Goal: Task Accomplishment & Management: Complete application form

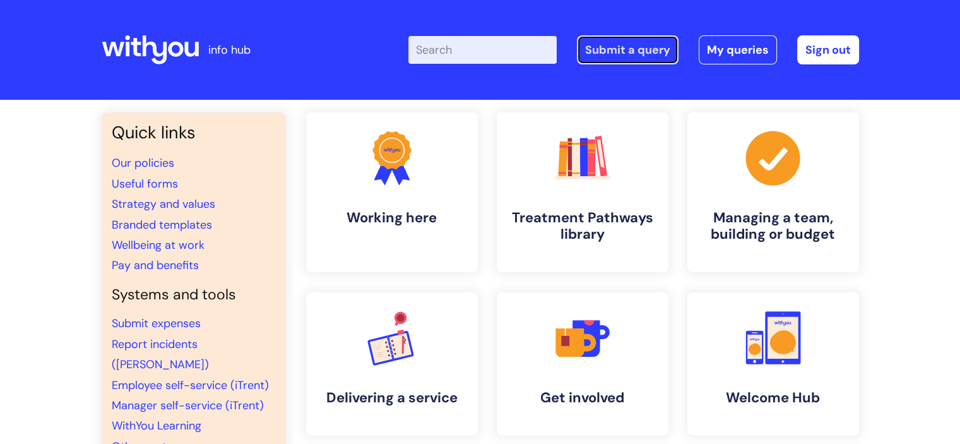
click at [631, 56] on link "Submit a query" at bounding box center [628, 49] width 102 height 29
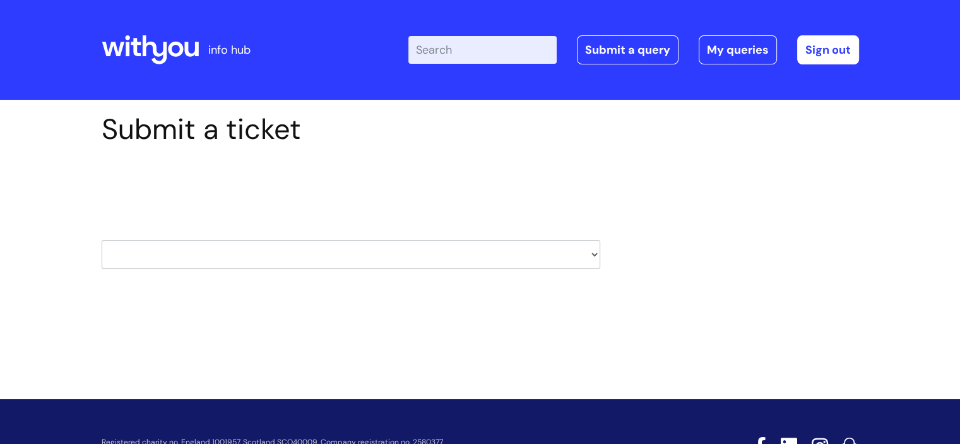
click at [596, 254] on select "HR / People IT and Support Clinical Drug Alerts Finance Accounts Data Support T…" at bounding box center [351, 254] width 499 height 29
select select "hr_/_people"
click at [102, 240] on select "HR / People IT and Support Clinical Drug Alerts Finance Accounts Data Support T…" at bounding box center [351, 254] width 499 height 29
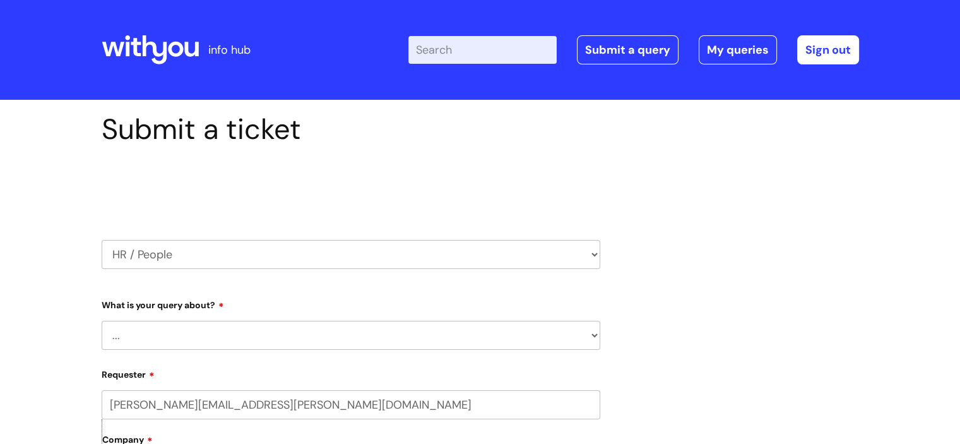
click at [257, 332] on select "... Absence Query Holiday Query Employee change request General HR Query iTrent…" at bounding box center [351, 335] width 499 height 29
select select "General HR Query"
click at [102, 321] on select "... Absence Query Holiday Query Employee change request General HR Query iTrent…" at bounding box center [351, 335] width 499 height 29
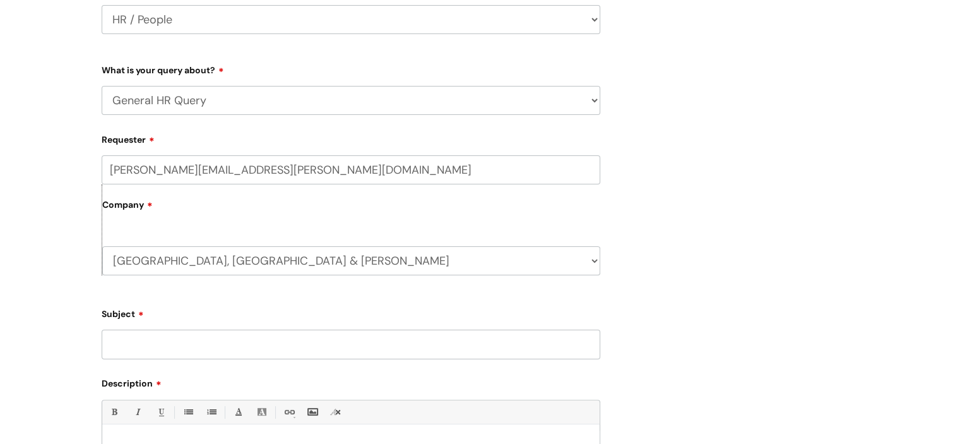
scroll to position [237, 0]
click at [199, 341] on input "Subject" at bounding box center [351, 342] width 499 height 29
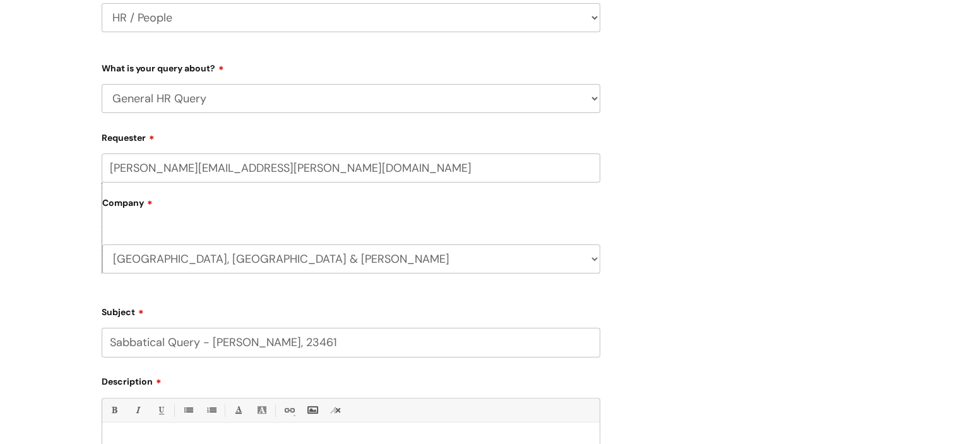
scroll to position [0, 0]
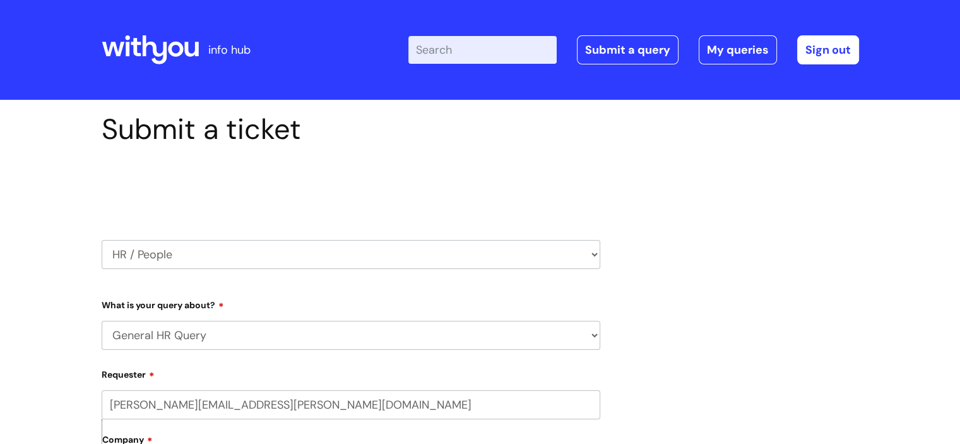
drag, startPoint x: 281, startPoint y: 350, endPoint x: 616, endPoint y: -133, distance: 587.1
click at [616, 0] on html "info hub Enter your search term here... Search Submit a query My queries Welcom…" at bounding box center [480, 222] width 960 height 444
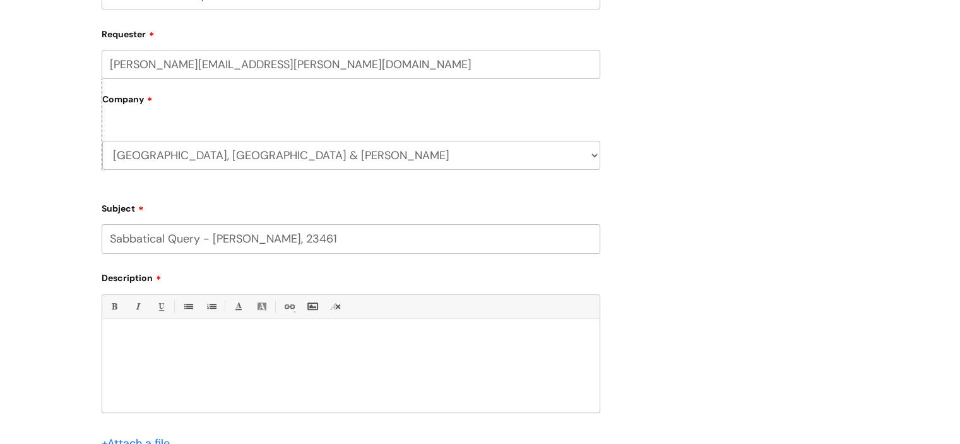
scroll to position [341, 0]
type input "Sabbatical Query - [PERSON_NAME], 23461"
click at [294, 352] on div at bounding box center [350, 367] width 497 height 87
click at [252, 350] on p "[PERSON_NAME] has applied for a sabbatical." at bounding box center [351, 350] width 478 height 11
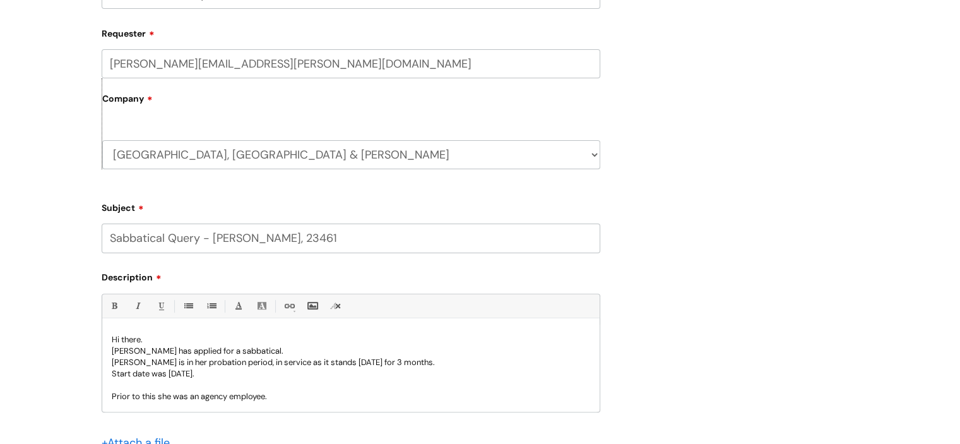
click at [278, 399] on p "Prior to this she was an agency employee." at bounding box center [351, 396] width 478 height 11
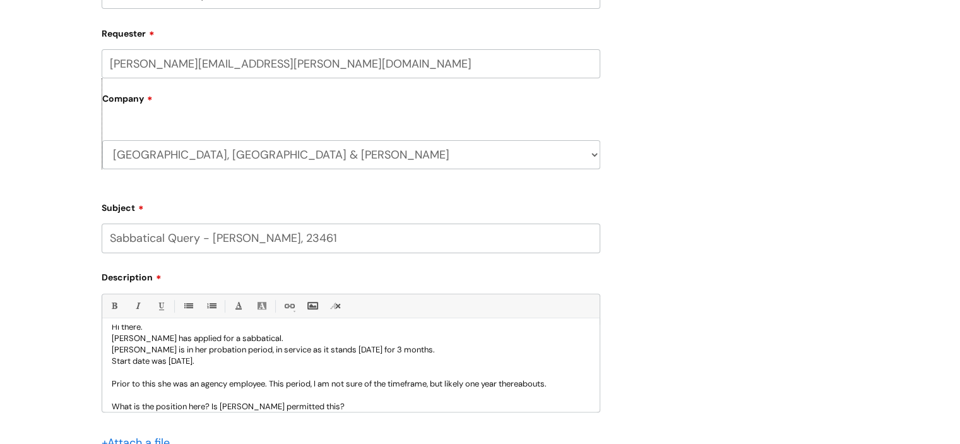
scroll to position [24, 0]
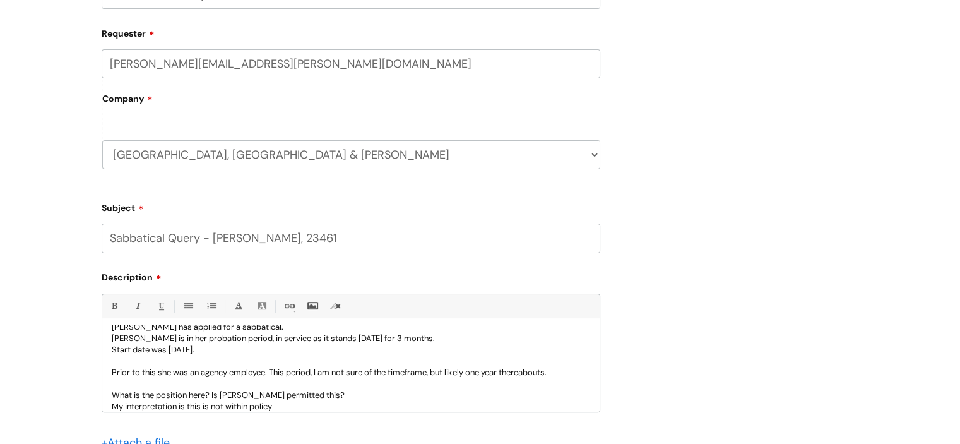
click at [250, 406] on p "My interpretation is this is not within policy" at bounding box center [351, 406] width 478 height 11
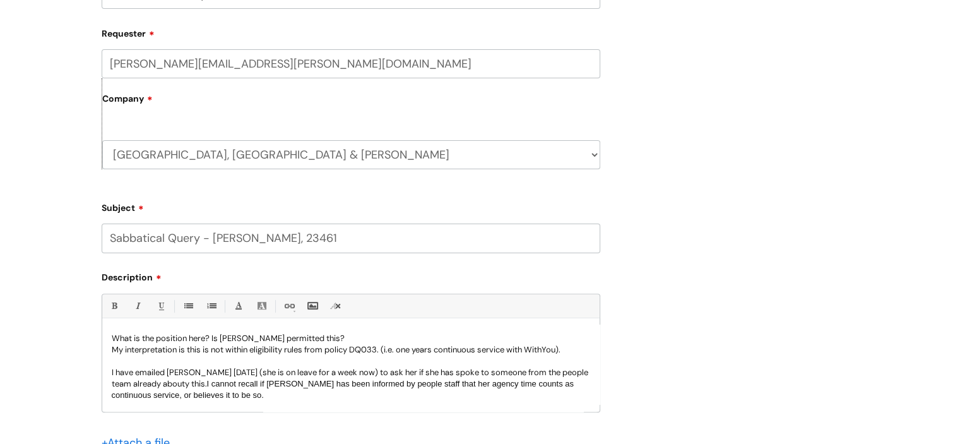
scroll to position [0, 0]
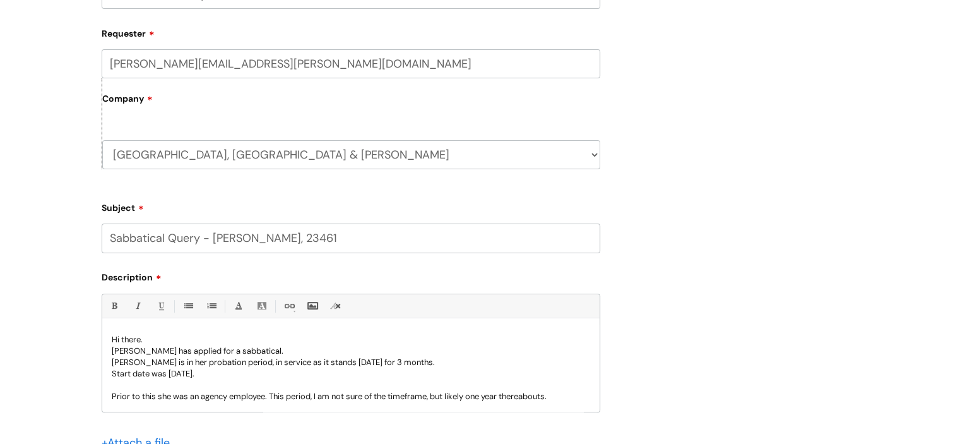
click at [131, 351] on p "[PERSON_NAME] has applied for a sabbatical." at bounding box center [351, 350] width 478 height 11
click at [112, 360] on p "[PERSON_NAME] is in her probation period, in service as it stands [DATE] for 3 …" at bounding box center [351, 362] width 478 height 11
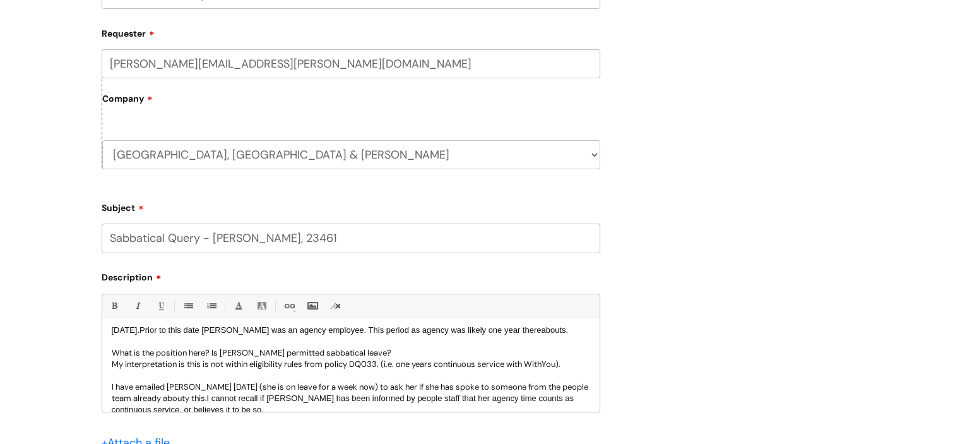
scroll to position [33, 0]
click at [266, 401] on span "I cannot recall if [PERSON_NAME] has been informed by people staff that her age…" at bounding box center [343, 403] width 462 height 21
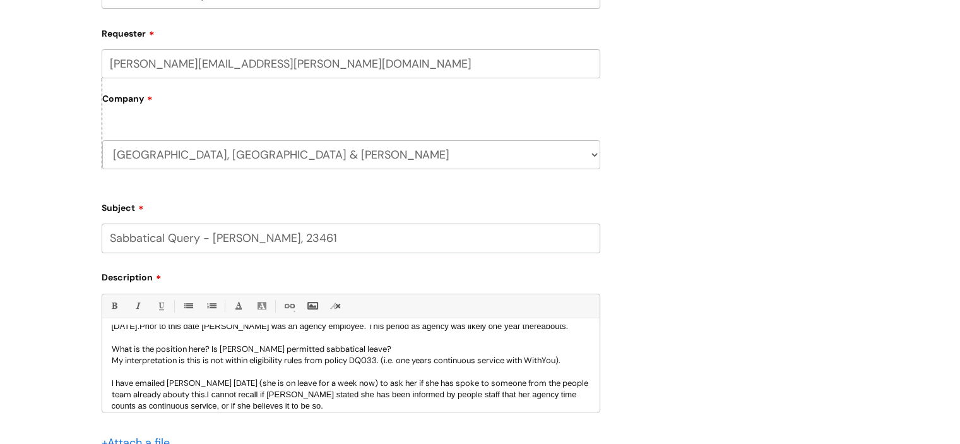
scroll to position [58, 0]
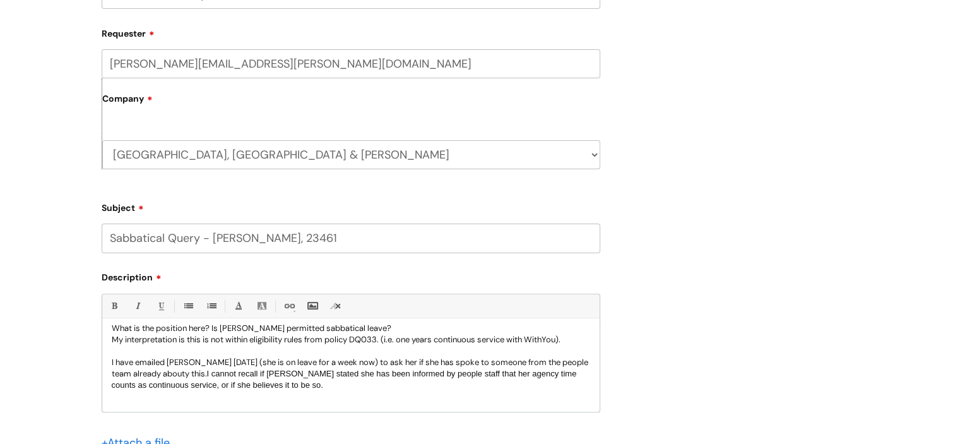
click at [292, 387] on p "I have emailed [PERSON_NAME] [DATE] (she is on leave for a week now) to ask her…" at bounding box center [351, 374] width 478 height 34
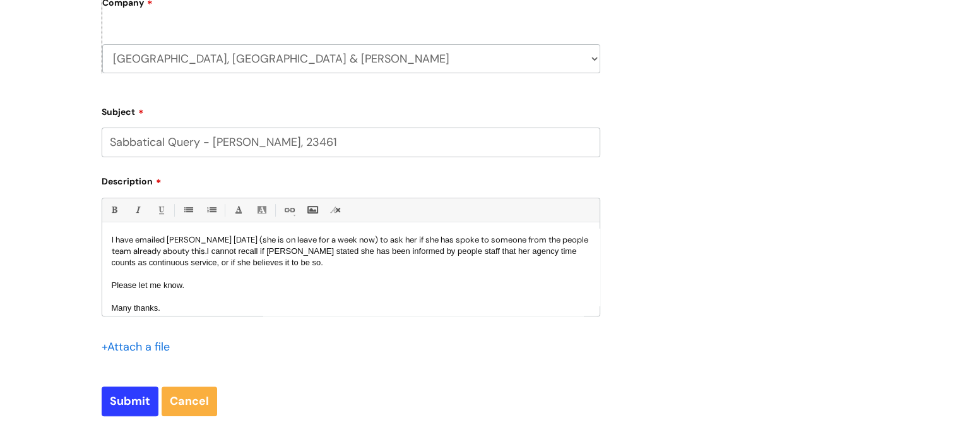
scroll to position [106, 0]
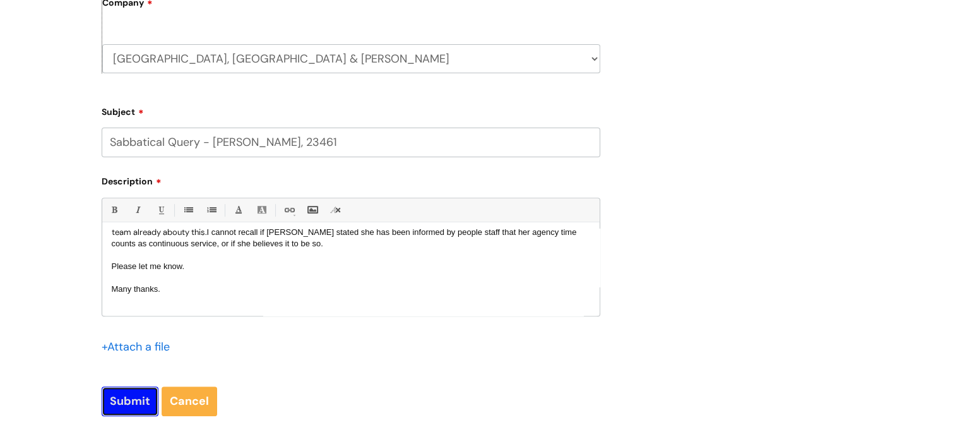
click at [134, 398] on input "Submit" at bounding box center [130, 400] width 57 height 29
type input "Please Wait..."
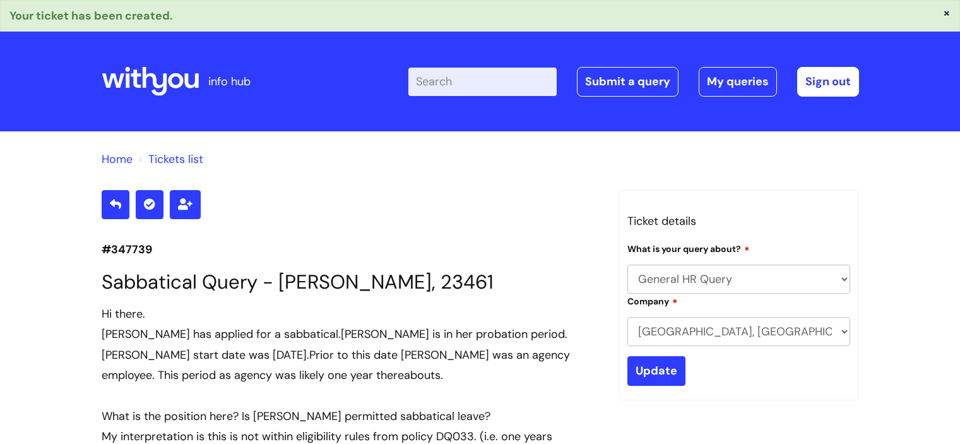
select select "General HR Query"
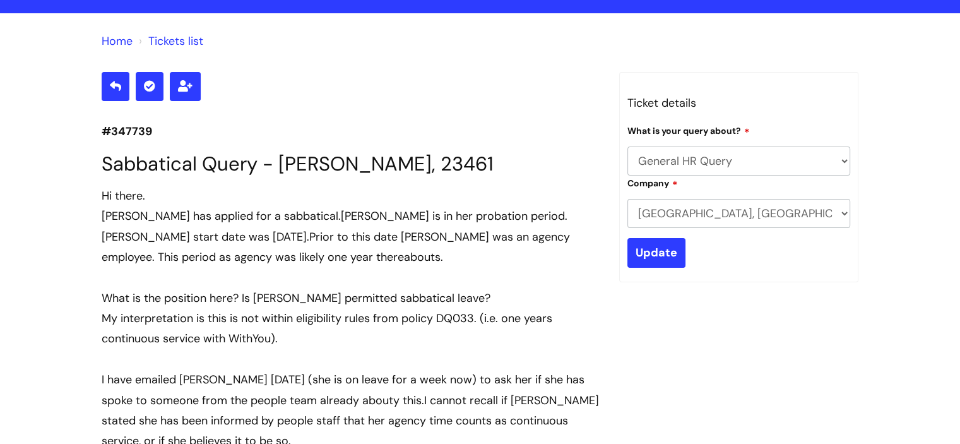
scroll to position [113, 0]
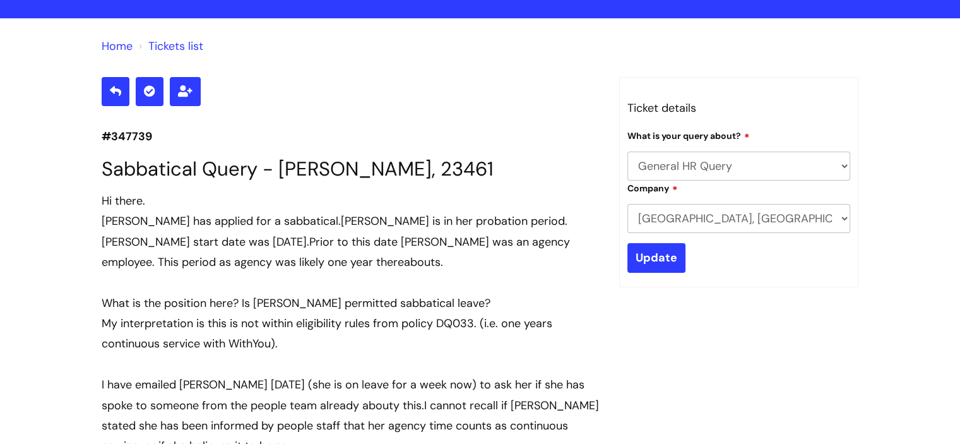
click at [115, 45] on link "Home" at bounding box center [117, 45] width 31 height 15
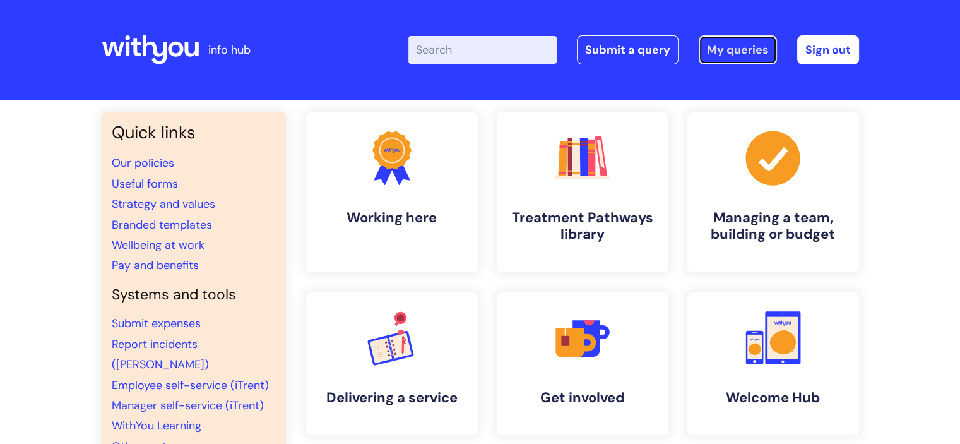
click at [736, 44] on link "My queries" at bounding box center [738, 49] width 78 height 29
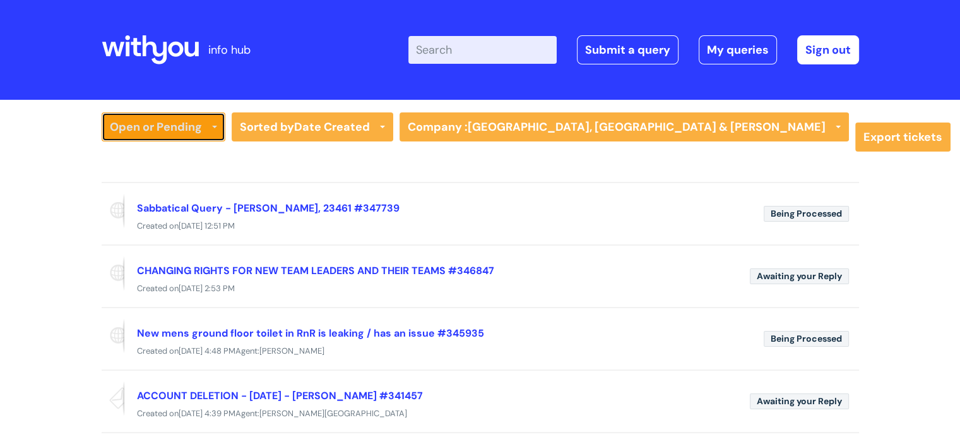
click at [162, 130] on link "Open or Pending" at bounding box center [164, 126] width 124 height 29
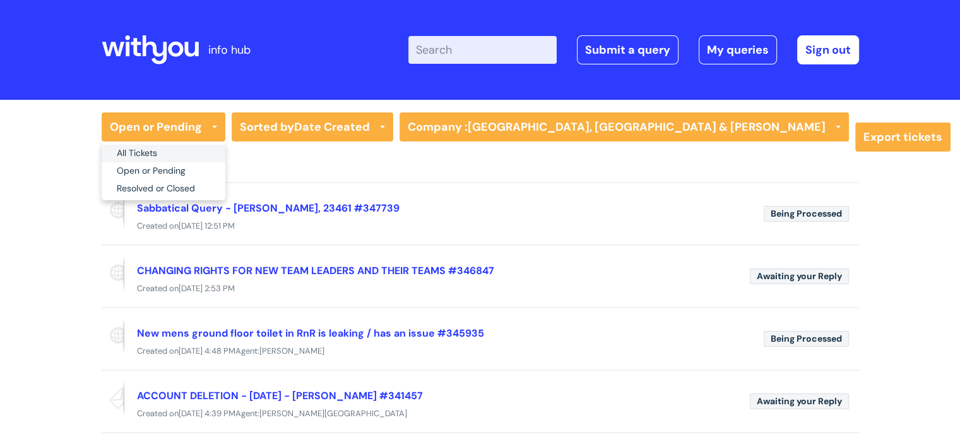
click at [146, 153] on link "All Tickets" at bounding box center [164, 154] width 124 height 18
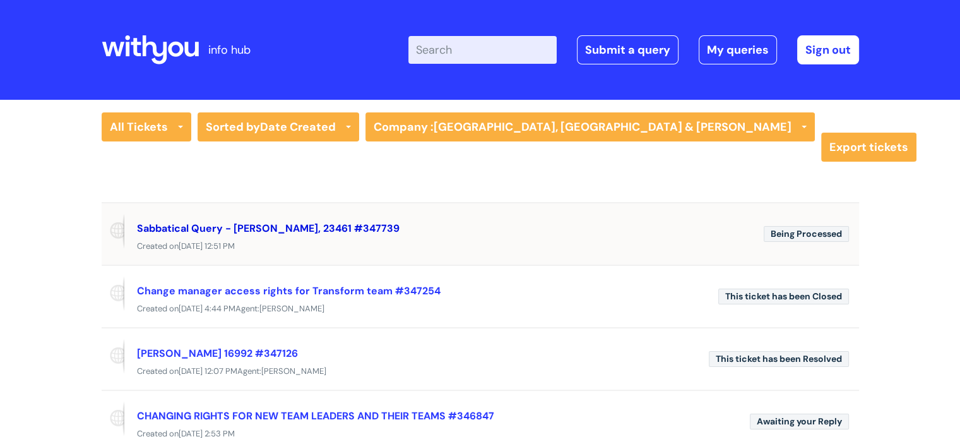
click at [196, 222] on link "Sabbatical Query - Kelly Mason, 23461 #347739" at bounding box center [268, 228] width 263 height 13
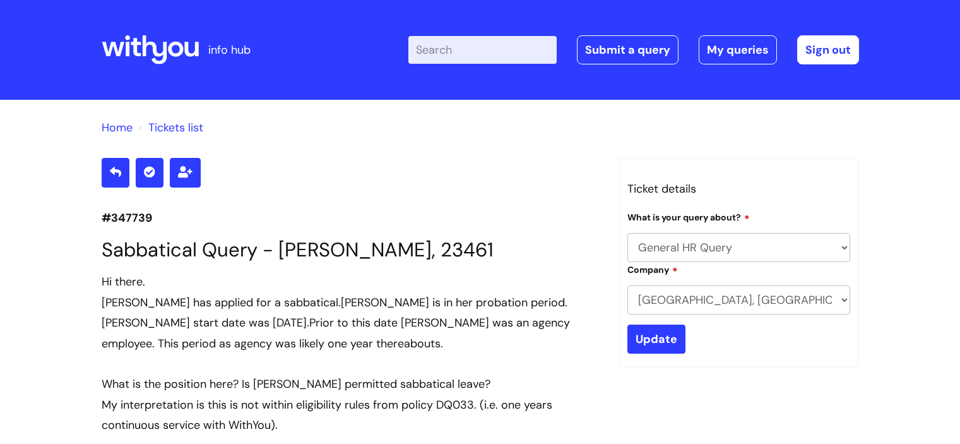
select select "General HR Query"
